Goal: Task Accomplishment & Management: Manage account settings

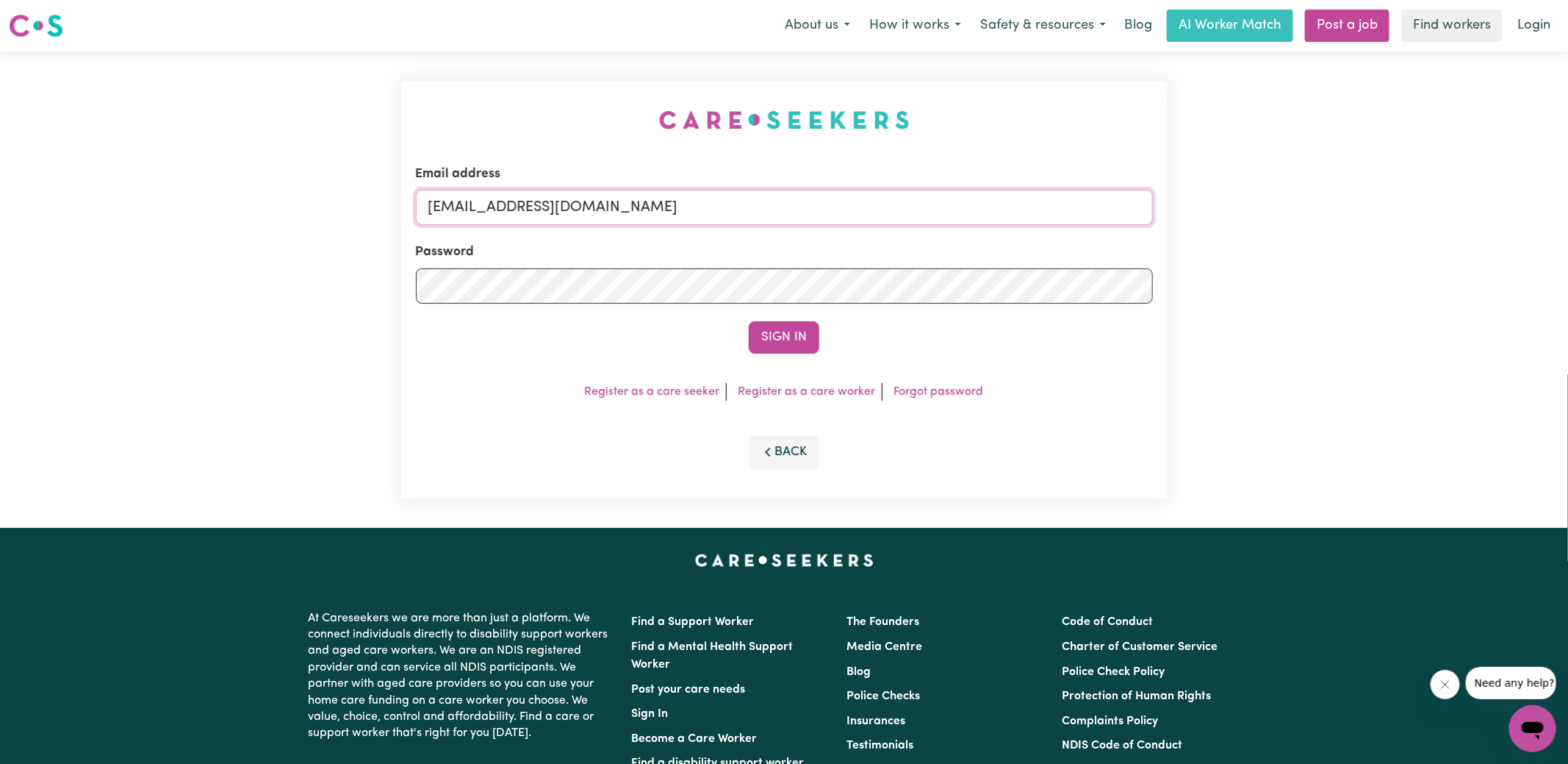
drag, startPoint x: 862, startPoint y: 210, endPoint x: 0, endPoint y: 205, distance: 862.0
click at [0, 205] on div "Email address [EMAIL_ADDRESS][DOMAIN_NAME] Password Sign In Register as a care …" at bounding box center [784, 290] width 1568 height 476
type input "[PERSON_NAME][EMAIL_ADDRESS][DOMAIN_NAME]"
click at [748, 321] on button "Sign In" at bounding box center [784, 337] width 70 height 32
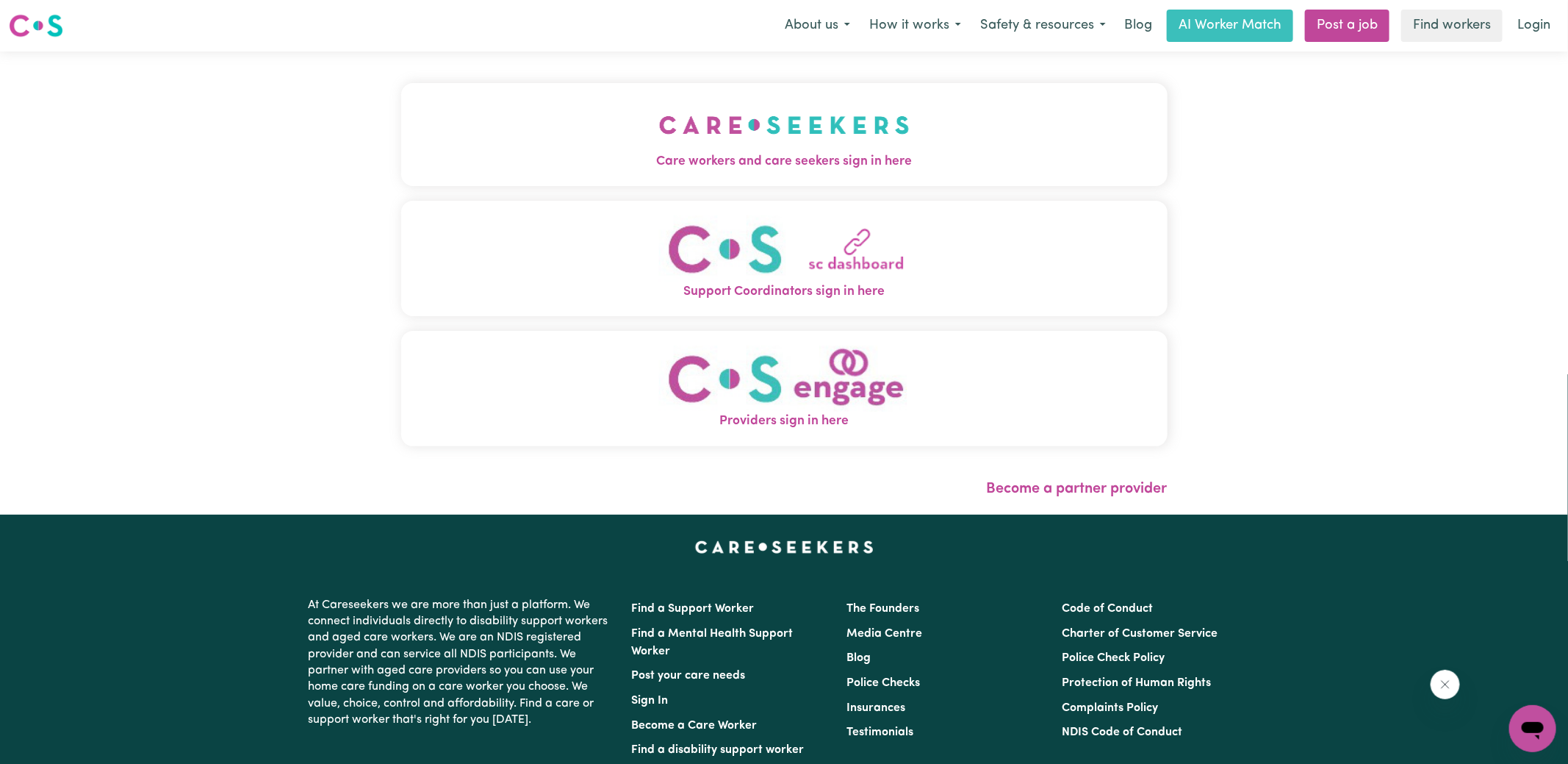
click at [727, 133] on img "Care workers and care seekers sign in here" at bounding box center [784, 124] width 251 height 54
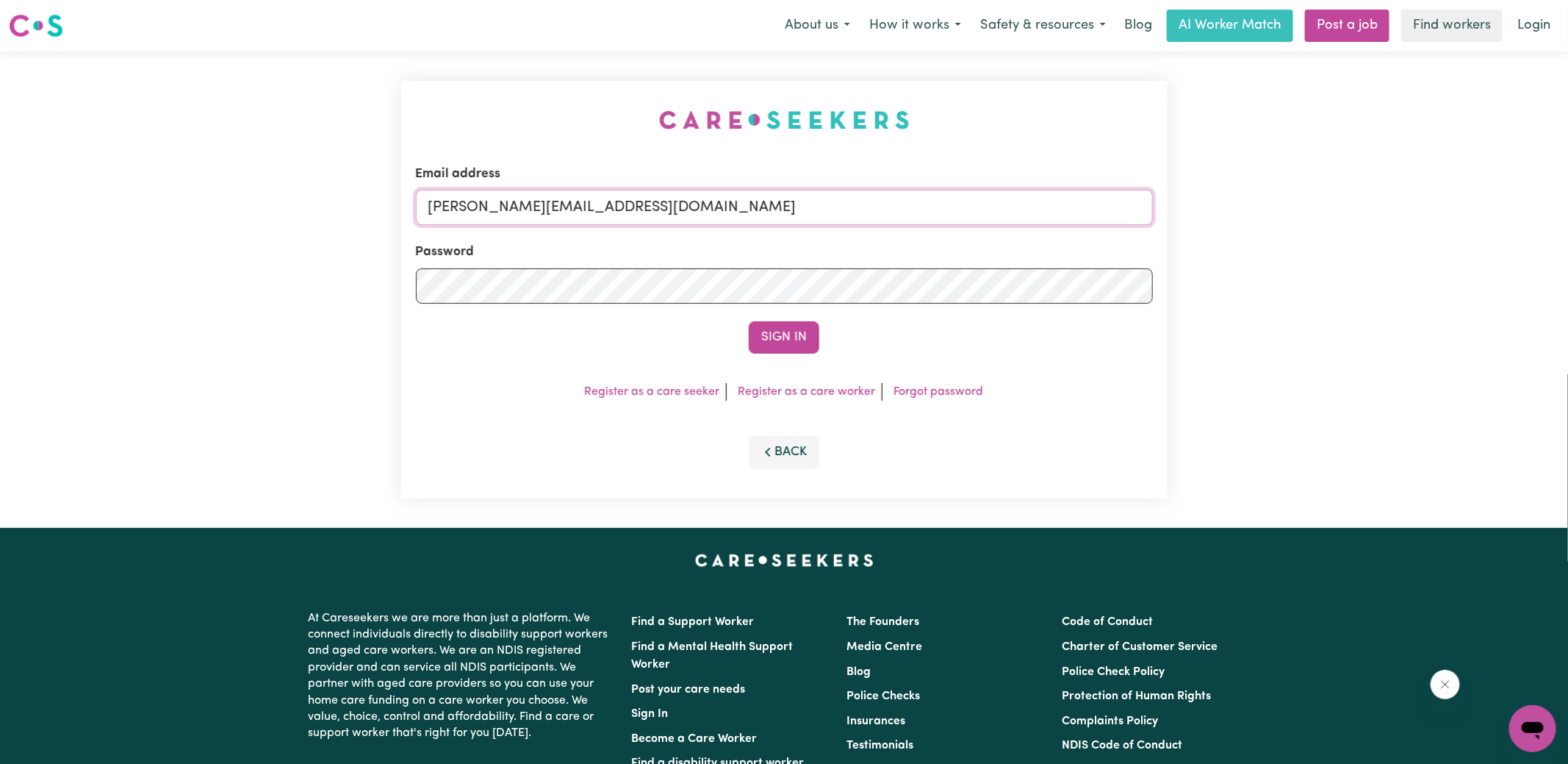
click at [675, 217] on input "[PERSON_NAME][EMAIL_ADDRESS][DOMAIN_NAME]" at bounding box center [784, 207] width 737 height 35
drag, startPoint x: 518, startPoint y: 211, endPoint x: 1105, endPoint y: 264, distance: 589.4
click at [1105, 264] on form "Email address SUPERUSER~1047182563@qq.com Password Sign In" at bounding box center [784, 259] width 737 height 189
type input "superuser~NadanakamalanathanKNC@careseekers.com.au"
click at [748, 321] on button "Sign In" at bounding box center [784, 337] width 70 height 32
